Goal: Information Seeking & Learning: Find contact information

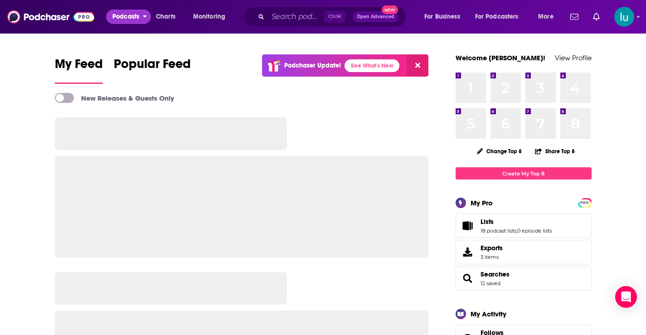
click at [127, 16] on span "Podcasts" at bounding box center [125, 16] width 27 height 13
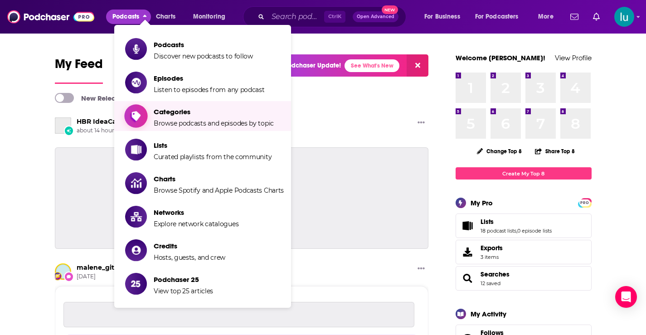
click at [172, 117] on span "Categories Browse podcasts and episodes by topic" at bounding box center [214, 116] width 120 height 23
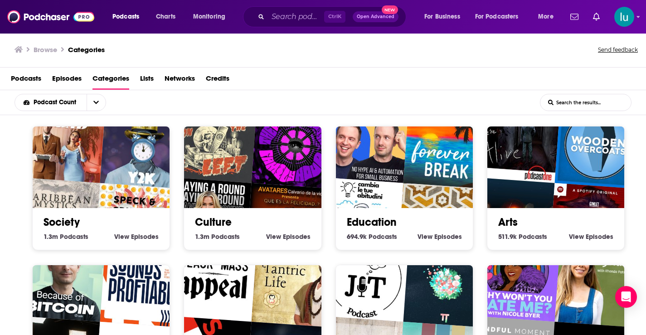
scroll to position [2, 0]
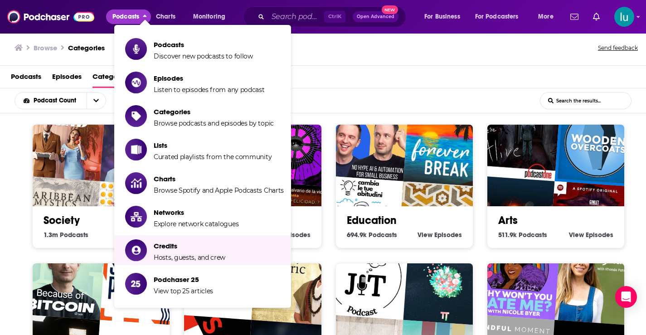
click at [39, 243] on div "Society 1.3m Society Podcasts View Society Episodes" at bounding box center [101, 186] width 138 height 124
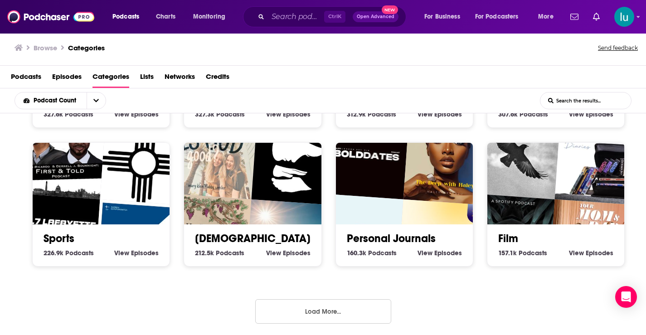
scroll to position [402, 0]
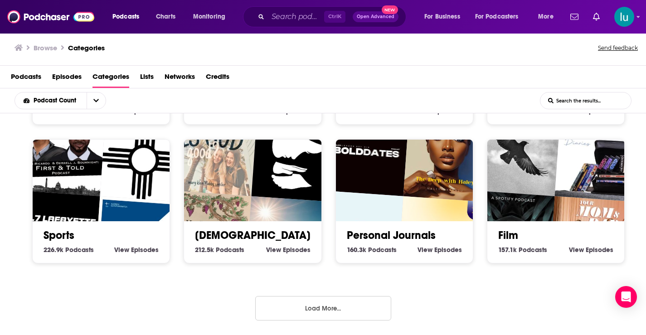
click at [34, 259] on div "Sports 226.9k Sports Podcasts View Sports Episodes" at bounding box center [101, 201] width 138 height 124
click at [352, 306] on button "Load More..." at bounding box center [323, 308] width 136 height 24
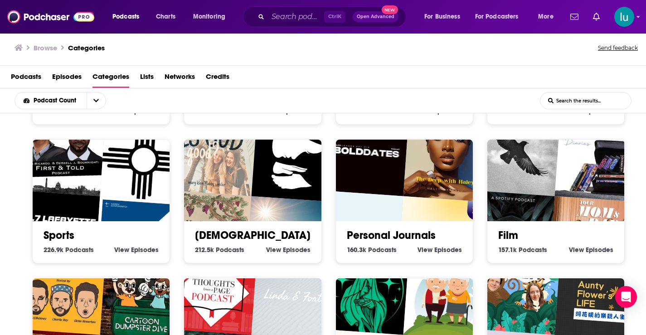
click at [34, 256] on div "Sports 226.9k Sports Podcasts View Sports Episodes" at bounding box center [101, 201] width 138 height 124
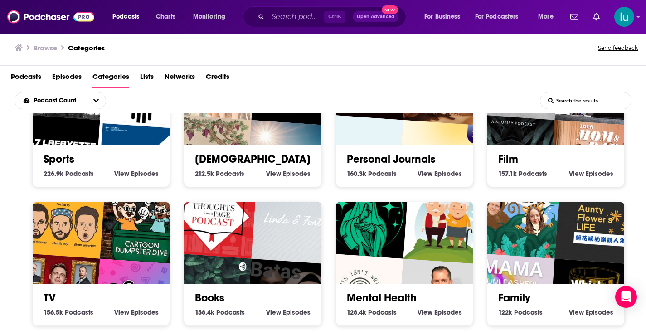
scroll to position [492, 0]
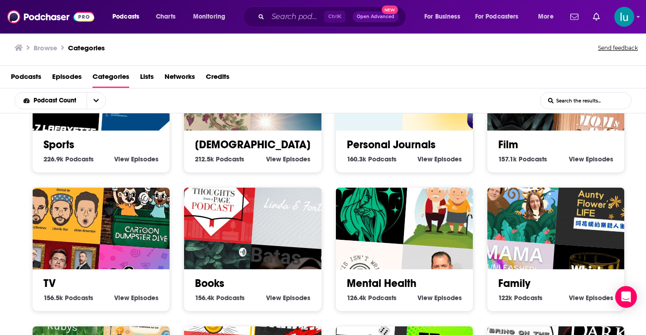
click at [537, 241] on img "Jeg tænker på et dyr" at bounding box center [517, 200] width 88 height 88
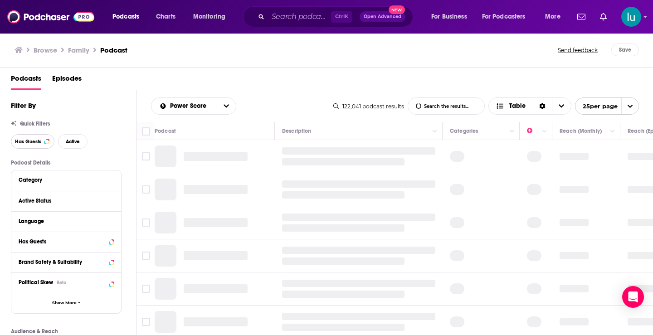
click at [26, 142] on span "Has Guests" at bounding box center [28, 141] width 26 height 5
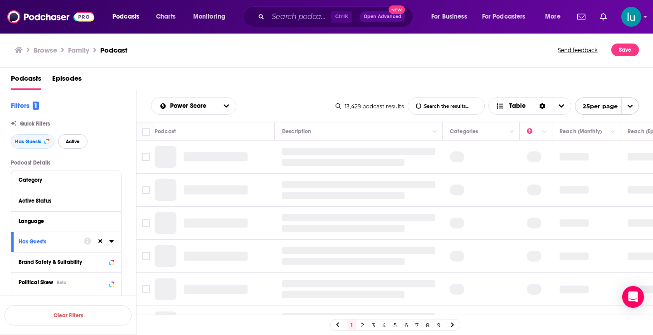
click at [74, 145] on button "Active" at bounding box center [72, 141] width 29 height 15
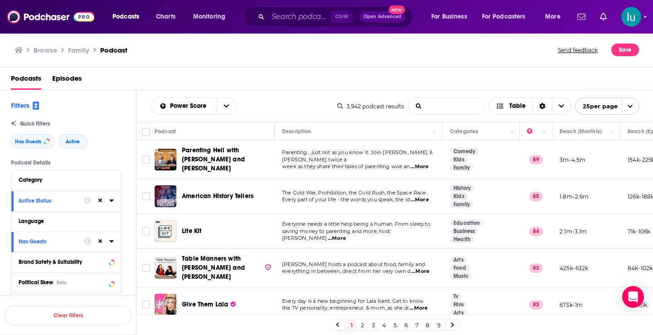
click at [436, 106] on input "List Search Input" at bounding box center [446, 106] width 76 height 16
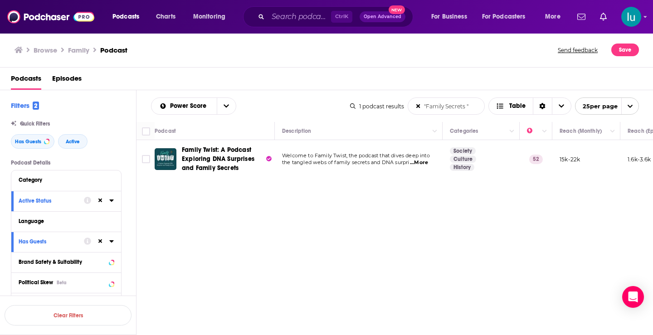
click at [423, 161] on span "...More" at bounding box center [419, 162] width 18 height 7
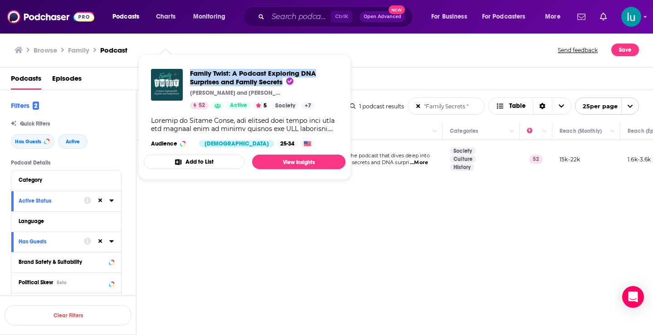
drag, startPoint x: 191, startPoint y: 61, endPoint x: 273, endPoint y: 78, distance: 83.8
click at [284, 80] on span "Family Twist: A Podcast Exploring DNA Surprises and Family Secrets Corey and Ke…" at bounding box center [245, 117] width 202 height 126
copy span "Family Twist: A Podcast Exploring DNA Surprises and Family Secrets"
drag, startPoint x: 161, startPoint y: 154, endPoint x: 442, endPoint y: 226, distance: 290.7
click at [442, 226] on div "Power Score "Family Secrets " List Search Input Search the results... Table 1 p…" at bounding box center [394, 241] width 517 height 303
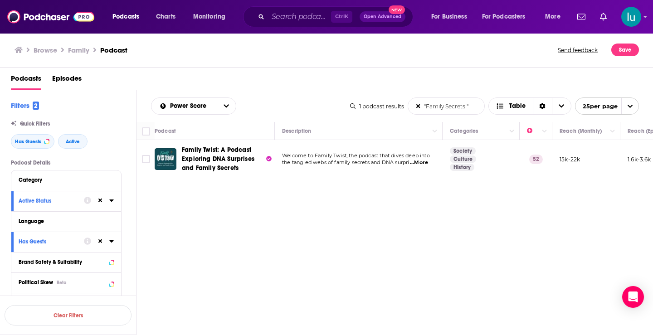
drag, startPoint x: 445, startPoint y: 107, endPoint x: 481, endPoint y: 107, distance: 35.8
click at [481, 107] on input ""Family Secrets "" at bounding box center [446, 106] width 76 height 16
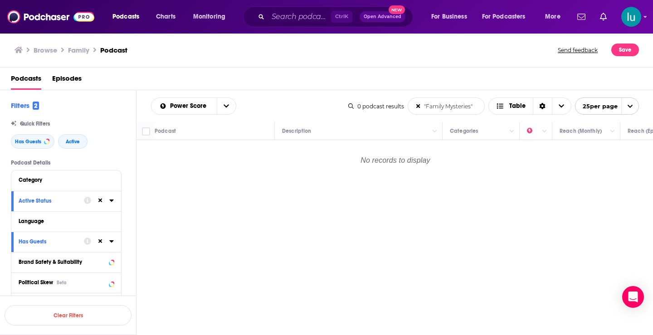
drag, startPoint x: 445, startPoint y: 107, endPoint x: 476, endPoint y: 105, distance: 31.8
click at [476, 105] on input ""Family Mysteries"" at bounding box center [446, 106] width 76 height 16
click at [464, 106] on input ""Family Connexcti" at bounding box center [446, 106] width 76 height 16
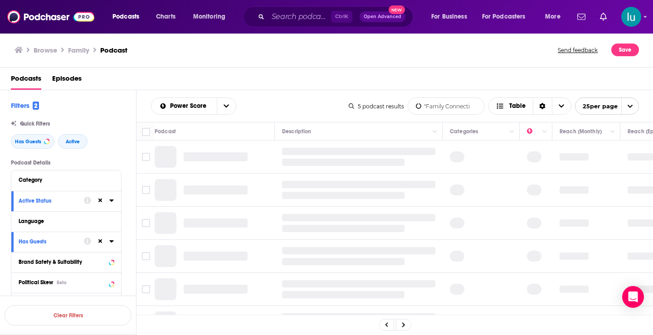
click at [472, 104] on input ""Family Connecti" at bounding box center [446, 106] width 76 height 16
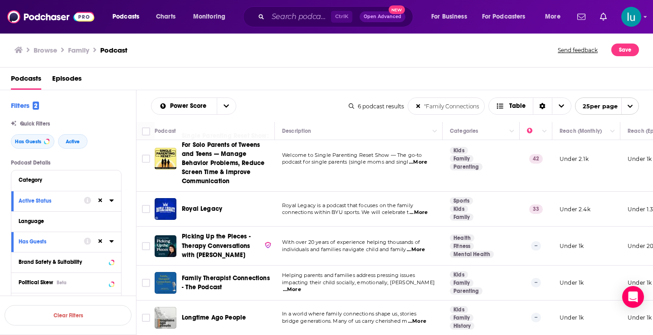
click at [418, 246] on span "...More" at bounding box center [416, 249] width 18 height 7
click at [301, 286] on span "...More" at bounding box center [292, 289] width 18 height 7
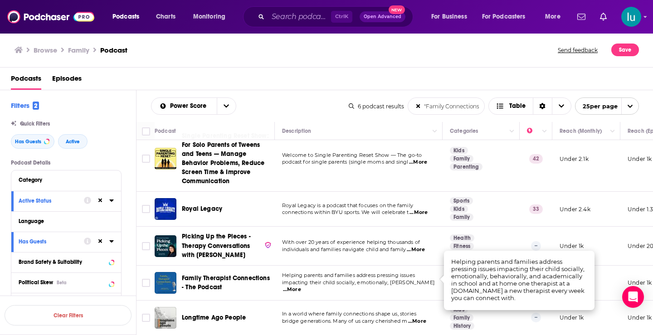
click at [422, 318] on span "...More" at bounding box center [417, 321] width 18 height 7
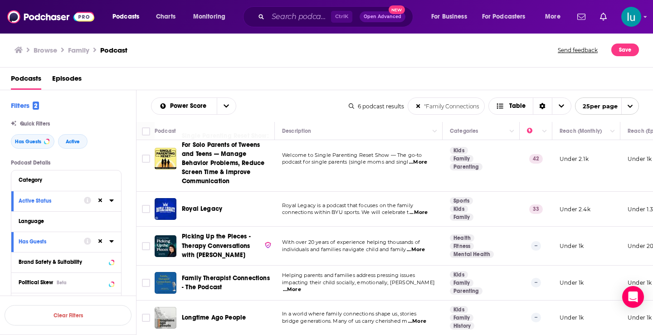
scroll to position [0, 2]
drag, startPoint x: 446, startPoint y: 108, endPoint x: 479, endPoint y: 102, distance: 34.1
click at [479, 102] on input ""Family Connections"" at bounding box center [446, 106] width 76 height 16
click at [479, 104] on input ""Family Connections"" at bounding box center [446, 106] width 76 height 16
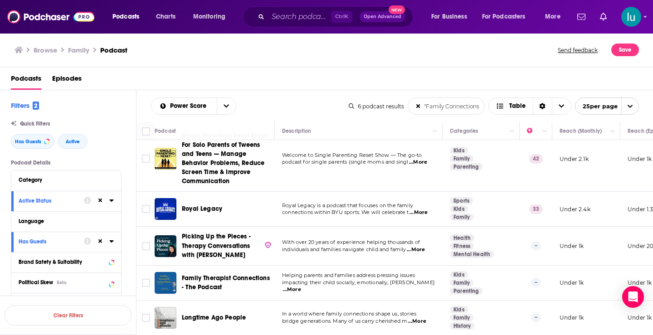
drag, startPoint x: 479, startPoint y: 105, endPoint x: 375, endPoint y: 97, distance: 104.2
click at [375, 97] on div "Power Score "Family Connections" List Search Input Search the results... Table …" at bounding box center [394, 106] width 517 height 32
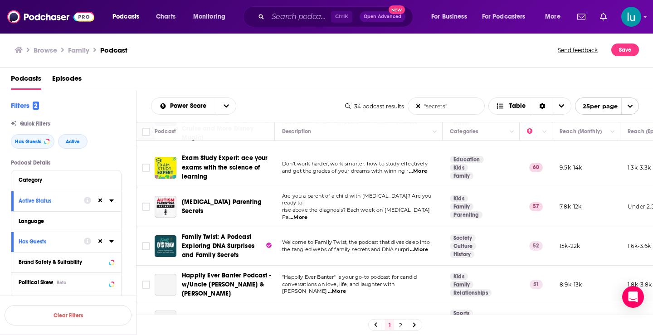
scroll to position [96, 0]
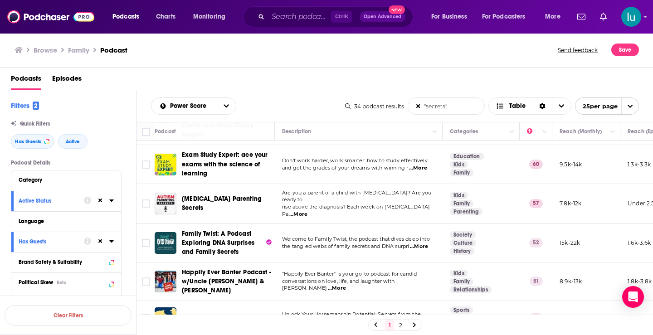
type input ""secrets""
click at [346, 285] on span "...More" at bounding box center [337, 288] width 18 height 7
click at [417, 318] on span "...More" at bounding box center [425, 321] width 18 height 7
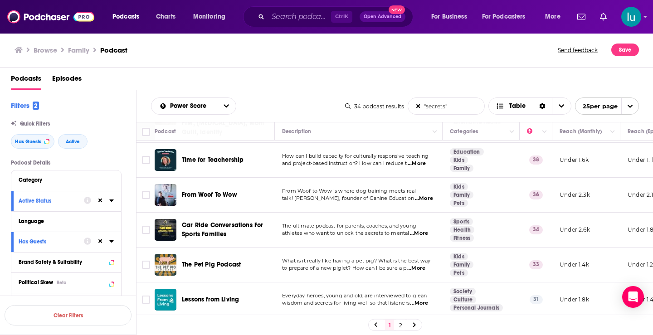
scroll to position [531, 0]
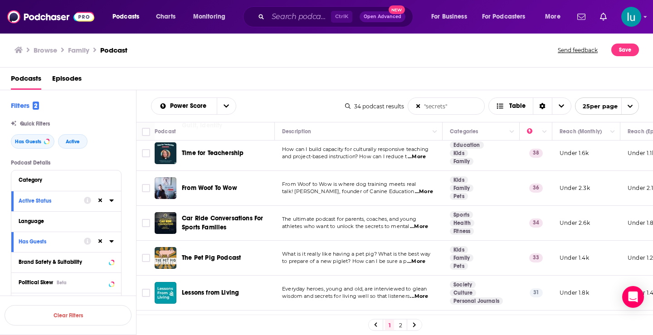
click at [425, 293] on span "...More" at bounding box center [419, 296] width 18 height 7
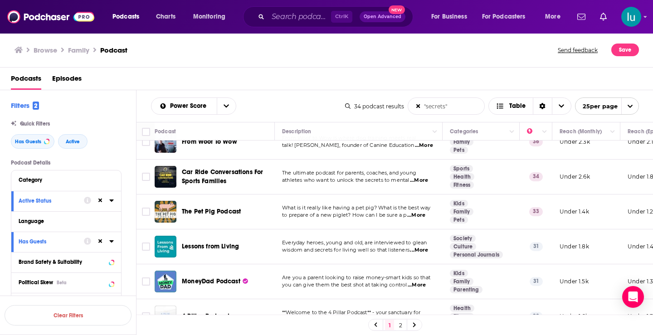
scroll to position [630, 0]
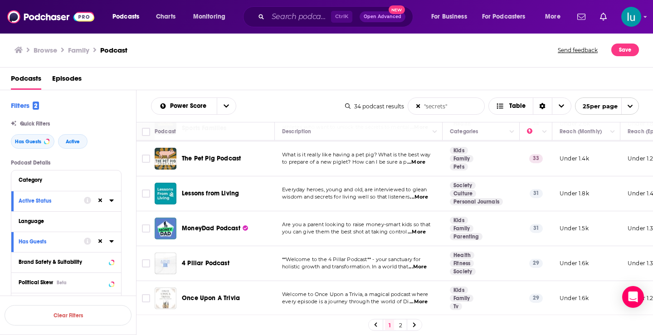
click at [427, 263] on span "...More" at bounding box center [417, 266] width 18 height 7
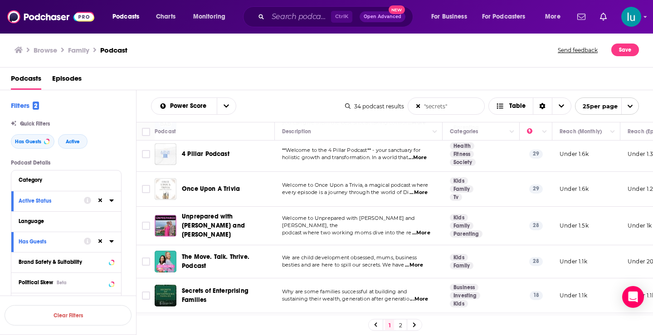
scroll to position [753, 0]
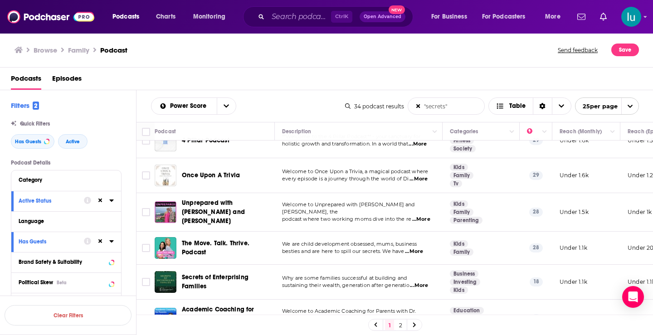
click at [425, 216] on span "...More" at bounding box center [421, 219] width 18 height 7
click at [422, 282] on span "...More" at bounding box center [419, 285] width 18 height 7
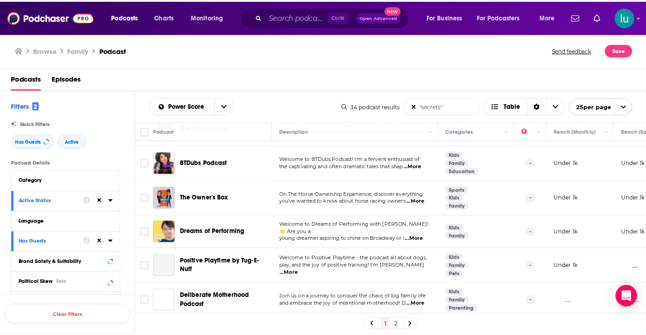
scroll to position [1061, 0]
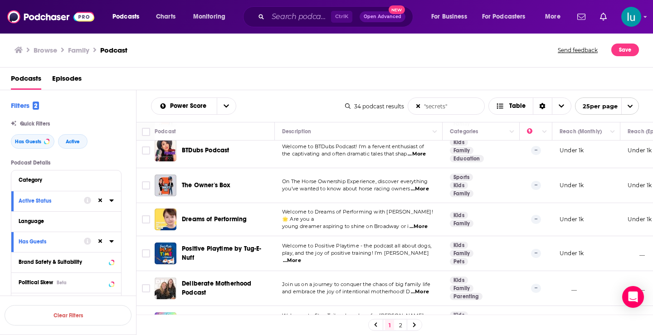
click at [418, 327] on span "...More" at bounding box center [417, 330] width 18 height 7
click at [125, 19] on span "Podcasts" at bounding box center [125, 16] width 27 height 13
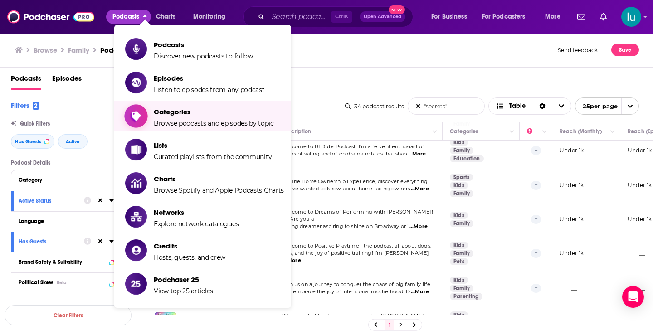
click at [166, 118] on span "Categories Browse podcasts and episodes by topic" at bounding box center [214, 116] width 120 height 23
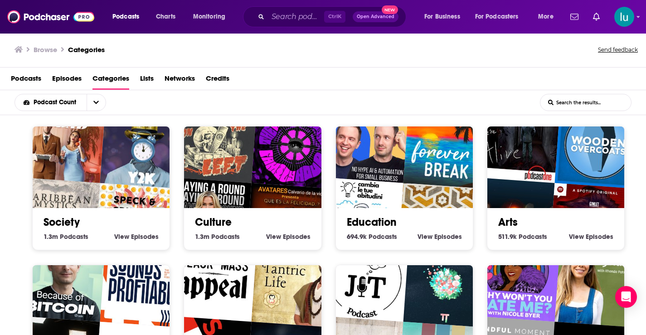
scroll to position [2, 0]
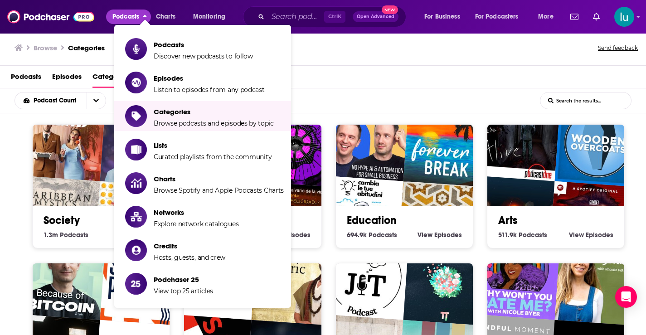
click at [383, 92] on div "Podcast Count List Search Input Search the results..." at bounding box center [323, 100] width 646 height 25
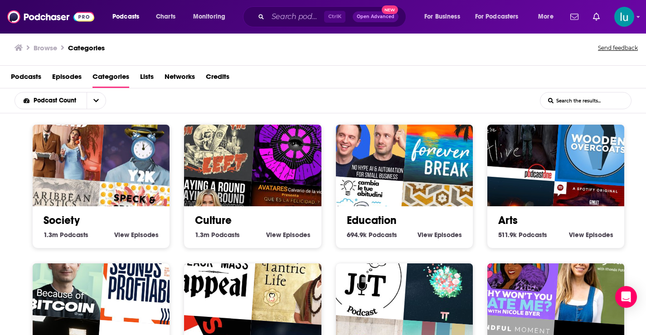
click at [102, 178] on img "Headlong: Surviving Y2K" at bounding box center [144, 143] width 88 height 88
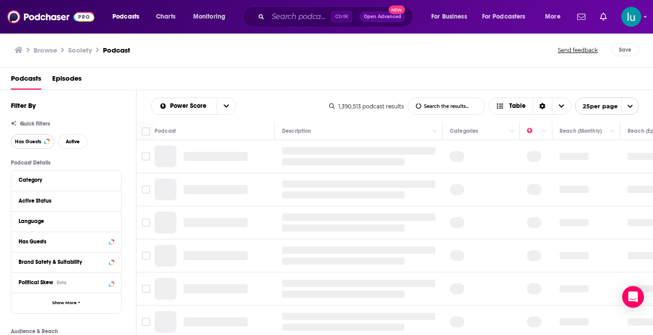
click at [26, 139] on span "Has Guests" at bounding box center [28, 141] width 26 height 5
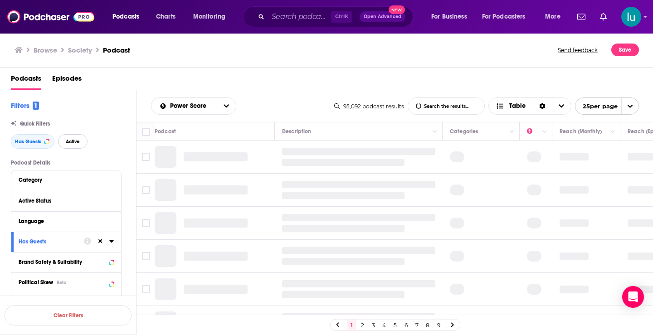
click at [67, 140] on span "Active" at bounding box center [73, 141] width 14 height 5
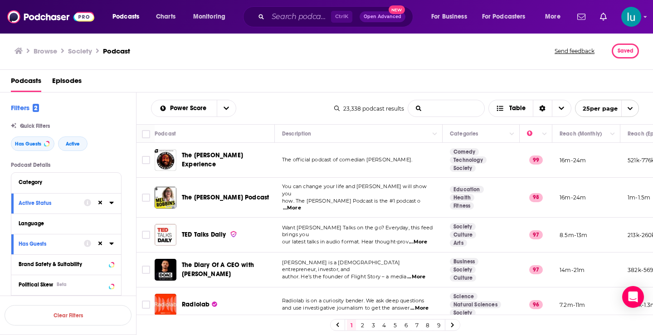
click at [430, 109] on input "List Search Input" at bounding box center [446, 108] width 76 height 16
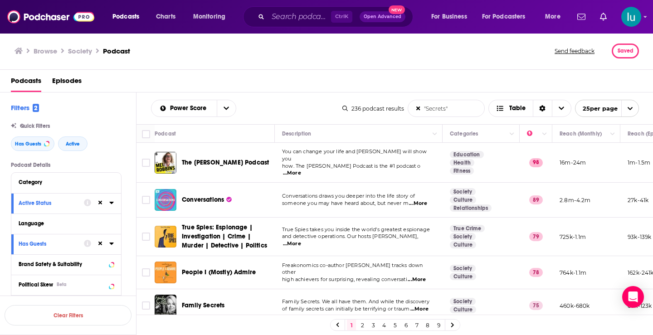
type input ""Secrets""
click at [425, 200] on span "...More" at bounding box center [418, 203] width 18 height 7
click at [422, 306] on span "...More" at bounding box center [419, 309] width 18 height 7
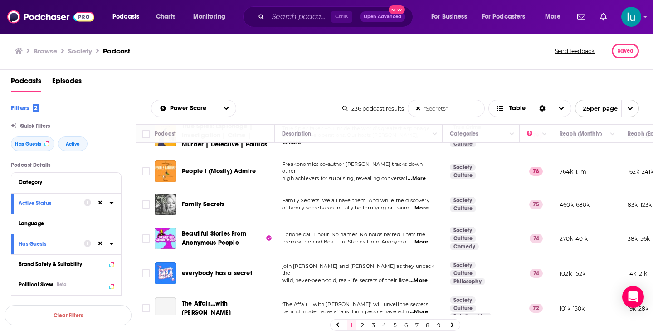
scroll to position [106, 0]
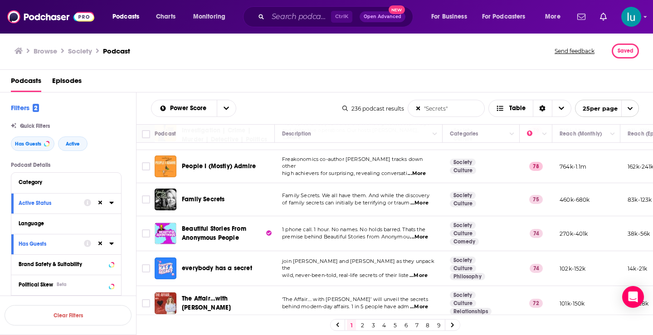
click at [420, 272] on span "...More" at bounding box center [418, 275] width 18 height 7
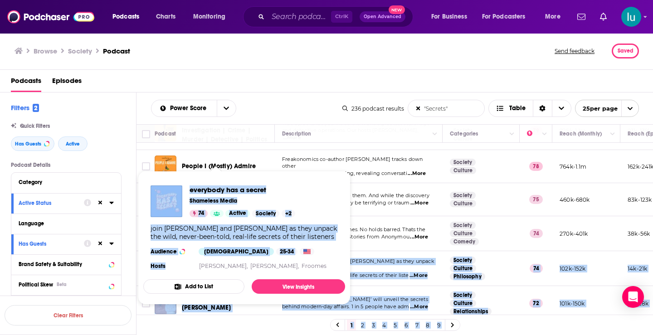
drag, startPoint x: 261, startPoint y: 265, endPoint x: 281, endPoint y: 232, distance: 38.9
click at [185, 265] on div "Podcasts Charts Monitoring Ctrl K Open Advanced New For Business For Podcasters…" at bounding box center [326, 167] width 653 height 335
click at [304, 186] on div "everybody has a secret Shameless Media 74 Active Society + 2 join annabelle lee…" at bounding box center [244, 228] width 202 height 101
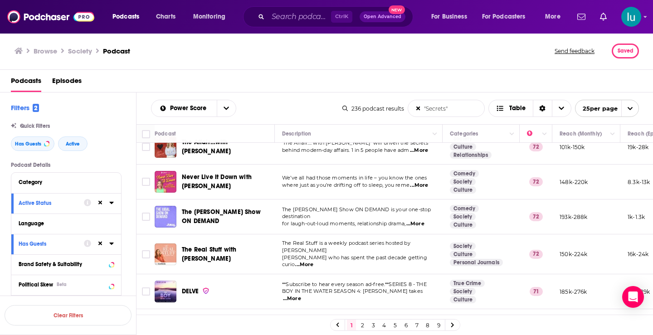
scroll to position [279, 0]
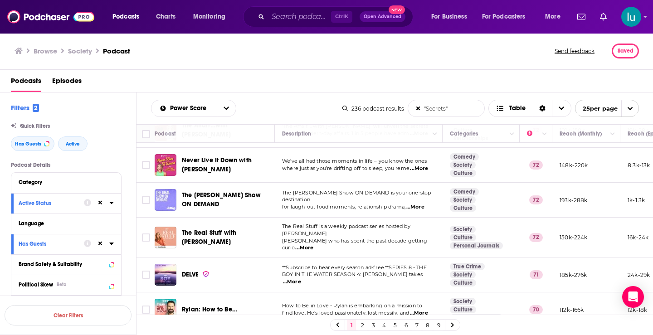
click at [313, 244] on span "...More" at bounding box center [304, 247] width 18 height 7
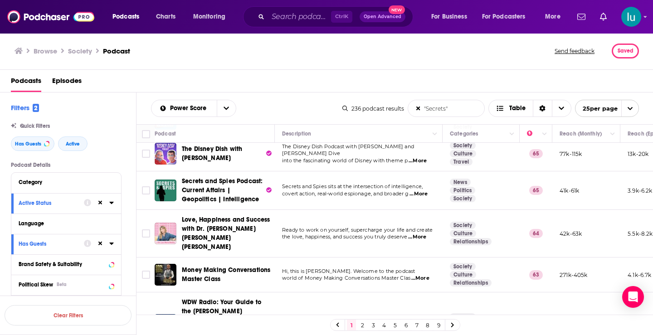
scroll to position [719, 0]
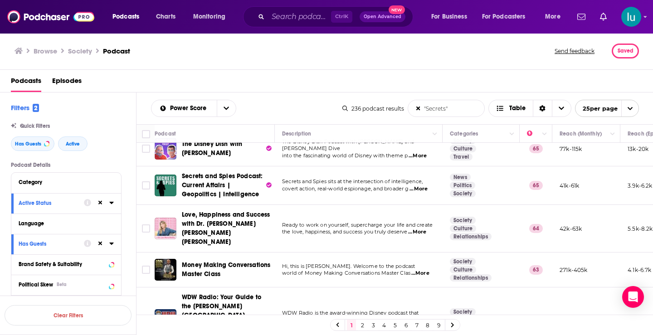
click at [454, 325] on icon at bounding box center [453, 324] width 4 height 5
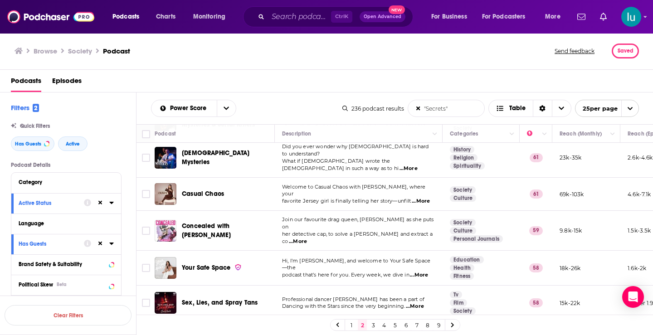
scroll to position [147, 0]
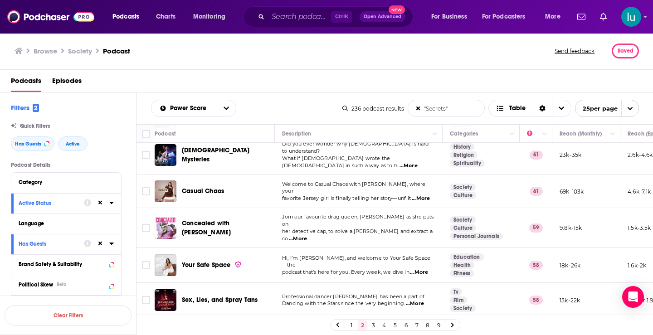
click at [426, 269] on span "...More" at bounding box center [419, 272] width 18 height 7
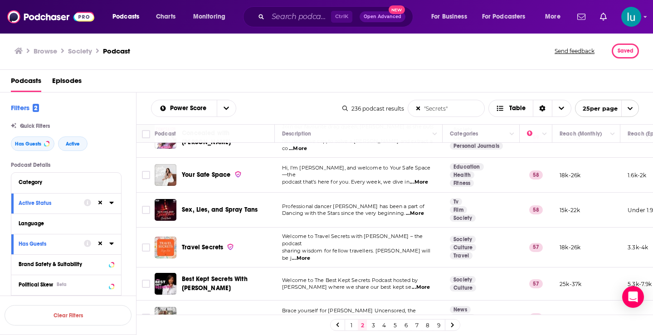
scroll to position [242, 0]
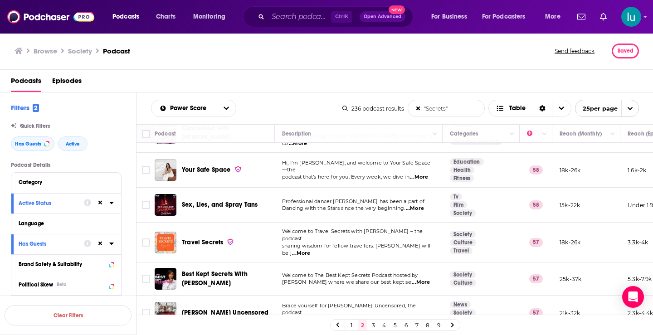
click at [428, 279] on span "...More" at bounding box center [421, 282] width 18 height 7
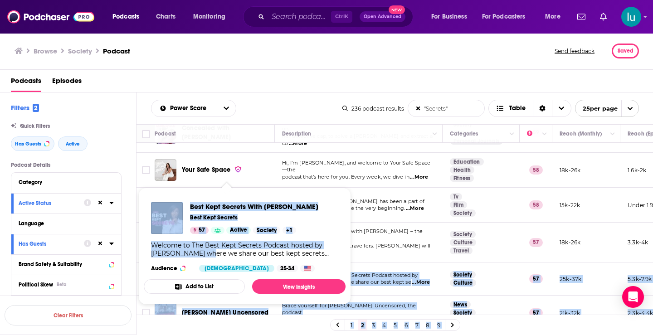
drag, startPoint x: 197, startPoint y: 232, endPoint x: 209, endPoint y: 234, distance: 12.4
click at [211, 238] on div "Podcasts Charts Monitoring Ctrl K Open Advanced New For Business For Podcasters…" at bounding box center [326, 167] width 653 height 335
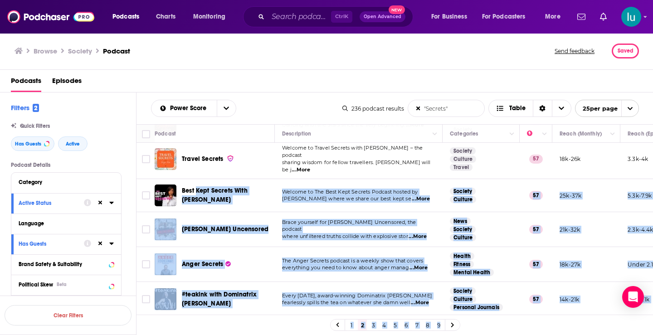
scroll to position [343, 0]
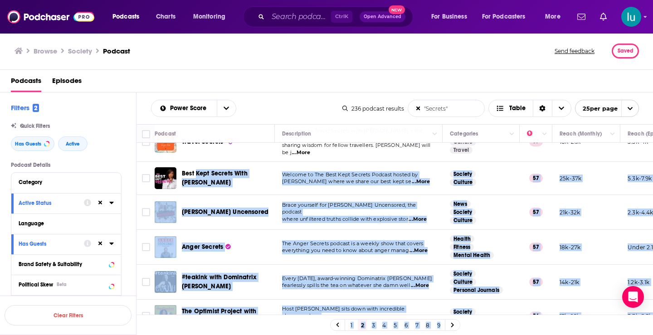
click at [244, 243] on div "Anger Secrets" at bounding box center [229, 247] width 94 height 9
click at [417, 231] on td "The Anger Secrets podcast is a weekly show that covers everything you need to k…" at bounding box center [359, 247] width 168 height 35
click at [504, 230] on td "Health Fitness Mental Health" at bounding box center [480, 247] width 77 height 35
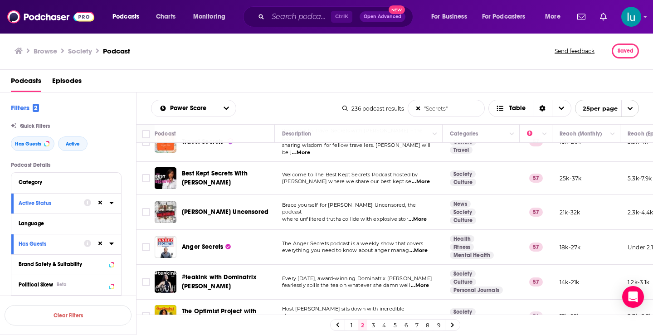
click at [421, 247] on span "...More" at bounding box center [418, 250] width 18 height 7
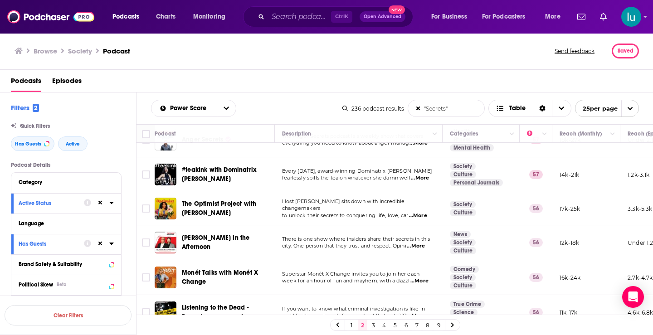
scroll to position [452, 0]
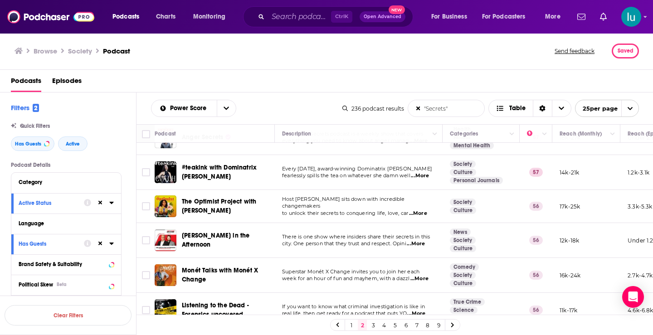
click at [422, 210] on span "...More" at bounding box center [418, 213] width 18 height 7
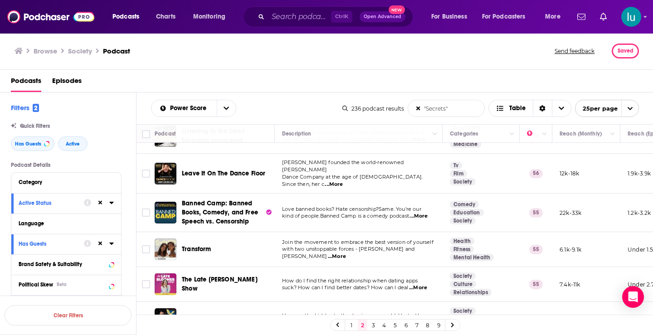
scroll to position [629, 0]
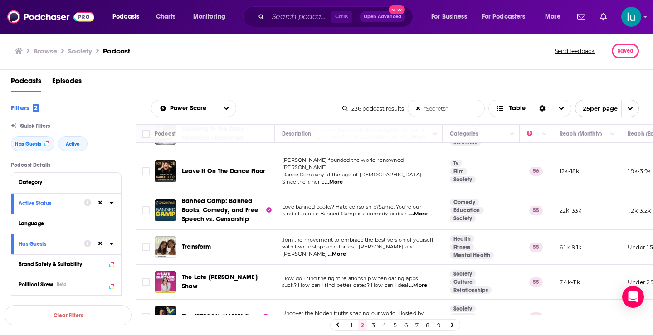
click at [419, 317] on span "...More" at bounding box center [416, 320] width 18 height 7
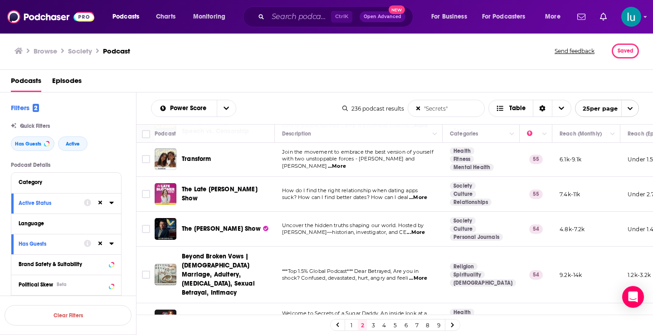
scroll to position [734, 0]
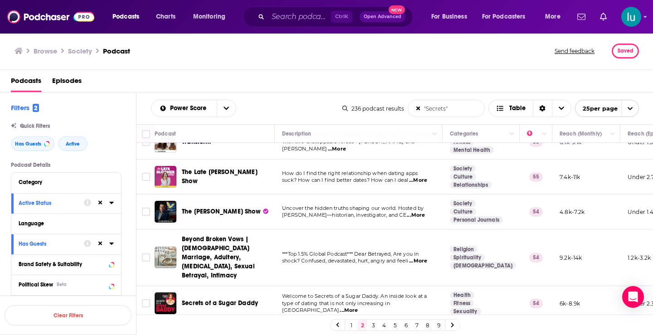
click at [453, 327] on icon at bounding box center [453, 324] width 4 height 5
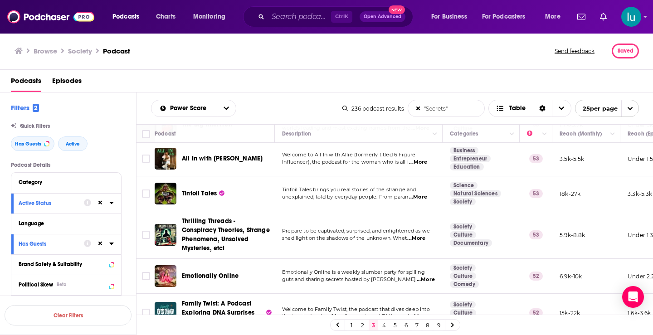
scroll to position [147, 0]
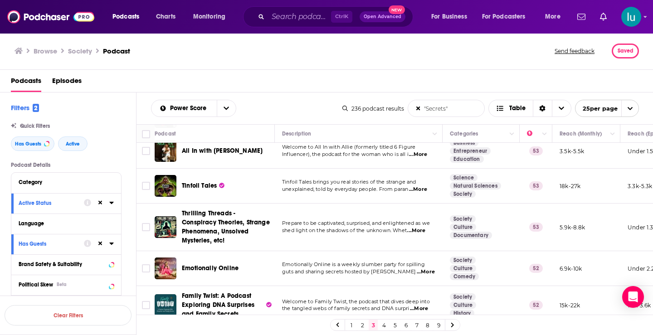
click at [422, 271] on span "...More" at bounding box center [426, 271] width 18 height 7
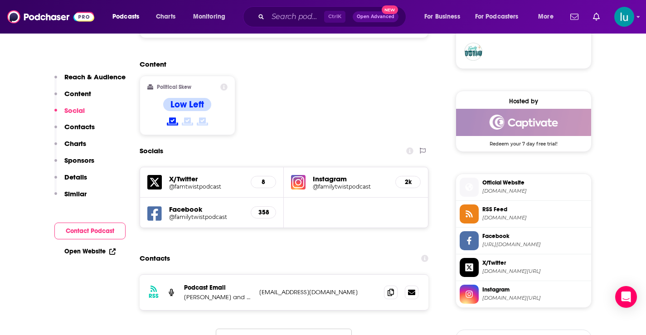
scroll to position [685, 0]
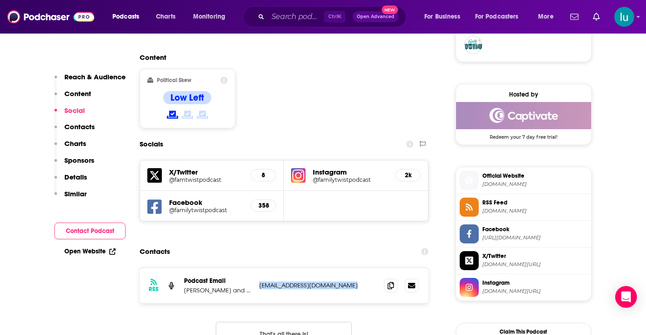
drag, startPoint x: 350, startPoint y: 253, endPoint x: 257, endPoint y: 251, distance: 92.9
click at [257, 268] on div "RSS Podcast Email Corey and Kendall Stulce familytwistpodcast@gmail.com familyt…" at bounding box center [284, 285] width 289 height 35
copy p "familytwistpodcast@gmail.com"
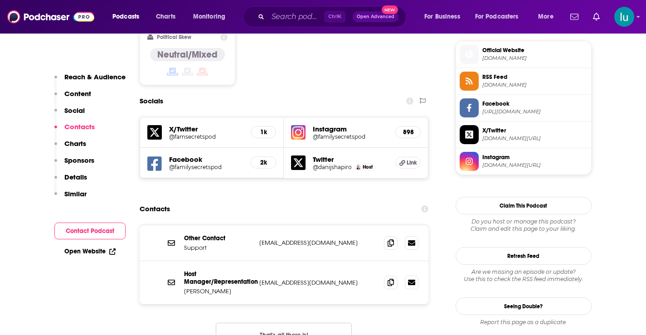
scroll to position [736, 0]
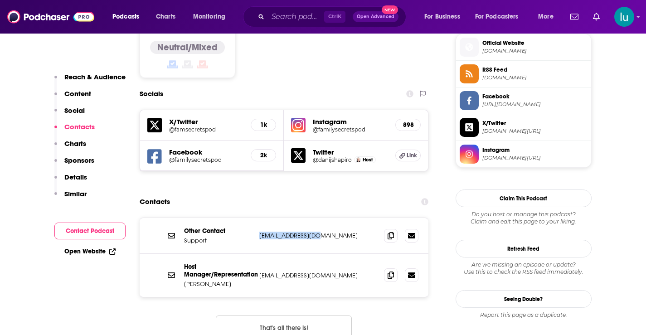
drag, startPoint x: 316, startPoint y: 186, endPoint x: 259, endPoint y: 190, distance: 57.7
click at [259, 232] on p "support@iheart.com" at bounding box center [318, 236] width 118 height 8
copy p "support@iheart.com"
drag, startPoint x: 265, startPoint y: 227, endPoint x: 270, endPoint y: 235, distance: 9.2
click at [270, 254] on div "Host Manager/Representation James Meader jmeader@penguinrandomhouse.com jmeader…" at bounding box center [284, 275] width 289 height 43
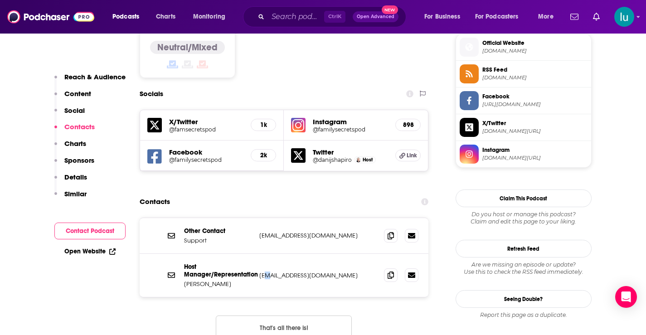
drag, startPoint x: 259, startPoint y: 227, endPoint x: 368, endPoint y: 228, distance: 108.3
click at [368, 272] on p "jmeader@penguinrandomhouse.com" at bounding box center [318, 276] width 118 height 8
copy p "jmeader@penguinrandomhouse.com"
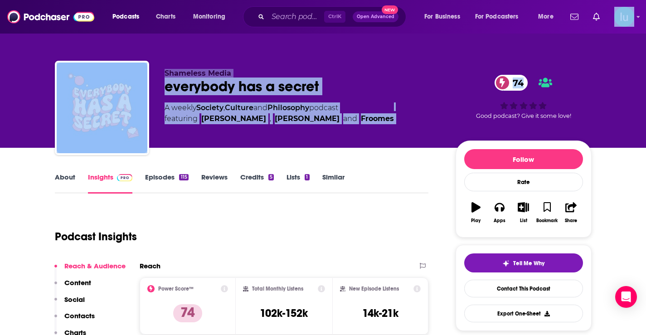
drag, startPoint x: 646, startPoint y: 19, endPoint x: 650, endPoint y: 36, distance: 17.7
click at [646, 36] on html "Podcasts Charts Monitoring Ctrl K Open Advanced New For Business For Podcasters…" at bounding box center [323, 167] width 646 height 335
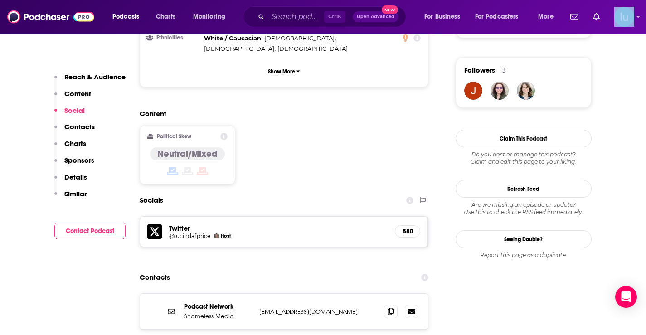
scroll to position [646, 0]
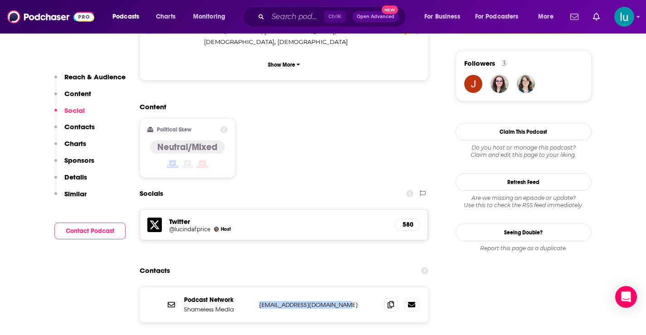
drag, startPoint x: 352, startPoint y: 259, endPoint x: 277, endPoint y: 264, distance: 75.9
click at [255, 287] on div "Podcast Network Shameless Media hello@shamelessmediaco.com hello@shamelessmedia…" at bounding box center [284, 304] width 289 height 35
copy div "Shameless Media hello@shamelessmediaco.com"
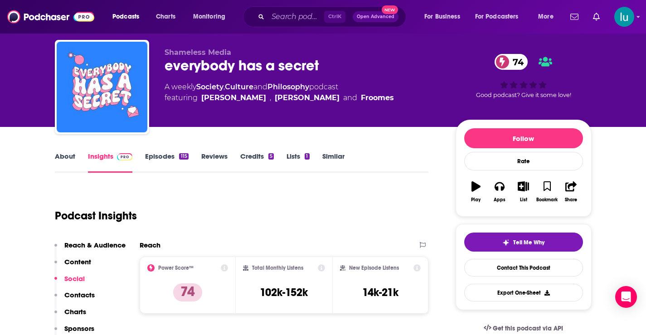
scroll to position [0, 0]
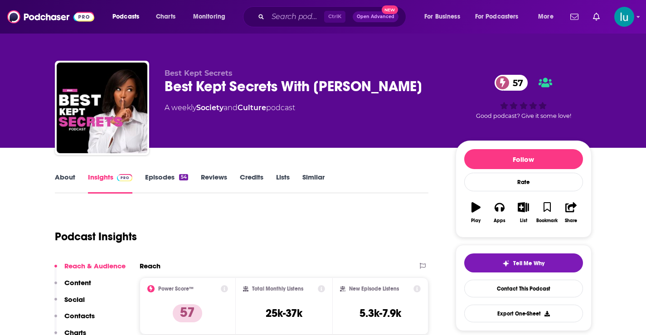
drag, startPoint x: 431, startPoint y: 83, endPoint x: 170, endPoint y: 86, distance: 260.7
click at [166, 86] on div "Best Kept Secrets With [PERSON_NAME] 57" at bounding box center [303, 87] width 277 height 18
copy h2 "Best Kept Secrets With [PERSON_NAME]"
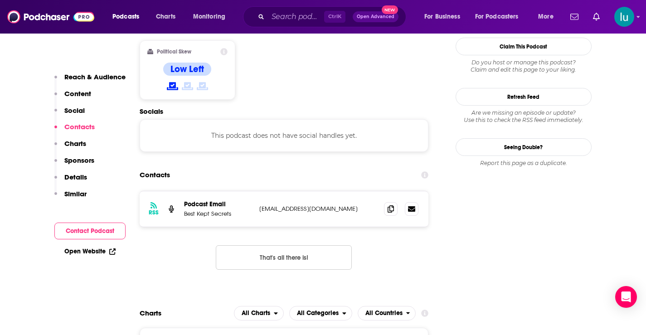
scroll to position [742, 0]
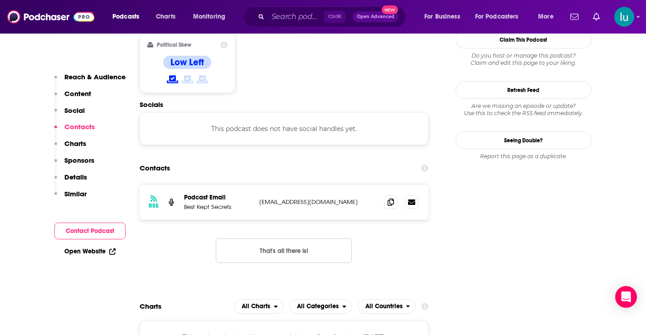
drag, startPoint x: 361, startPoint y: 152, endPoint x: 253, endPoint y: 159, distance: 109.0
click at [252, 185] on div "RSS Podcast Email Best Kept Secrets [EMAIL_ADDRESS][DOMAIN_NAME] [EMAIL_ADDRESS…" at bounding box center [284, 202] width 289 height 35
copy div "[EMAIL_ADDRESS][DOMAIN_NAME]"
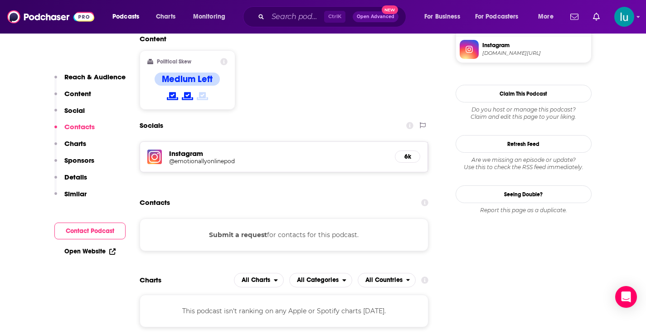
scroll to position [741, 0]
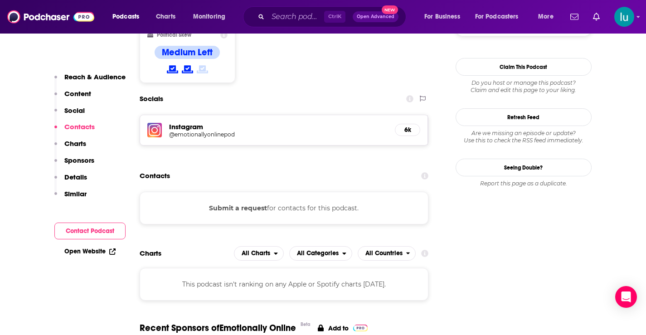
click at [217, 131] on h5 "@emotionallyonlinepod" at bounding box center [241, 134] width 145 height 7
